Goal: Task Accomplishment & Management: Manage account settings

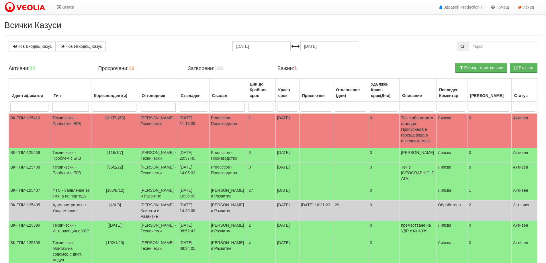
click at [282, 127] on td "[DATE]" at bounding box center [287, 130] width 24 height 35
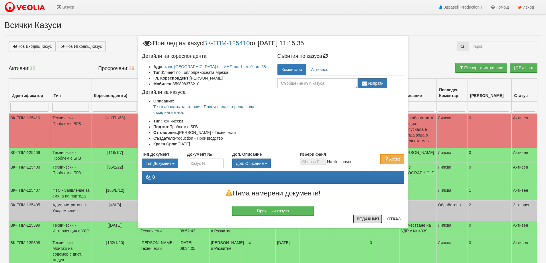
click at [376, 221] on button "Редакция" at bounding box center [367, 219] width 29 height 9
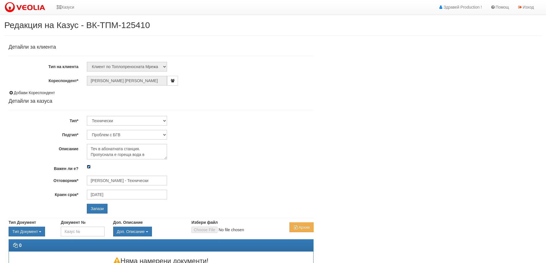
click at [89, 168] on input "Важен ли е?" at bounding box center [89, 167] width 4 height 4
checkbox input "false"
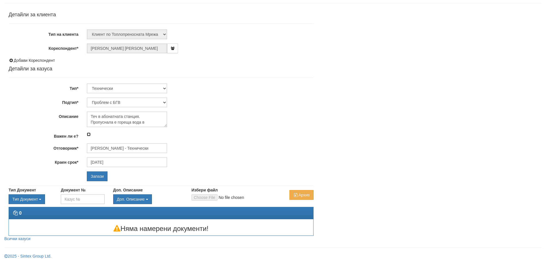
scroll to position [33, 0]
click at [93, 173] on input "Запази" at bounding box center [97, 176] width 21 height 10
